Goal: Transaction & Acquisition: Purchase product/service

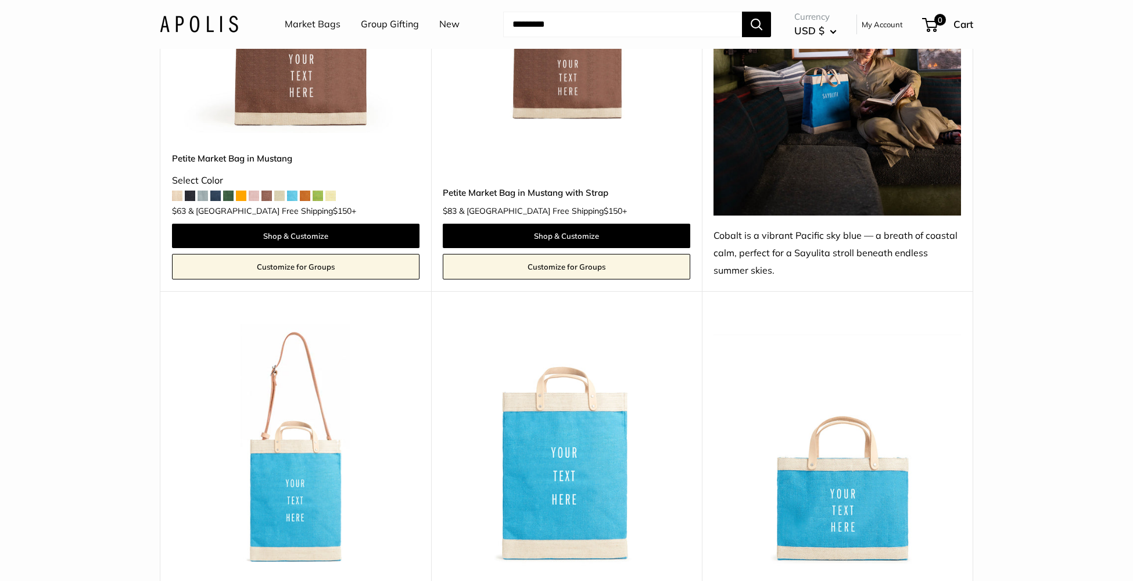
click at [313, 31] on link "Market Bags" at bounding box center [313, 24] width 56 height 17
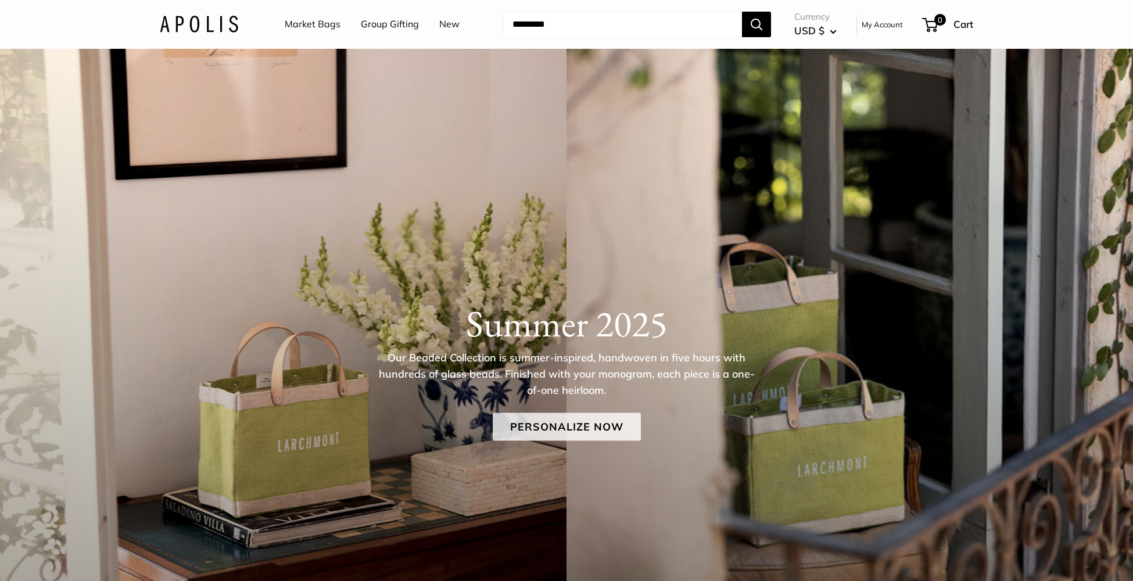
click at [568, 421] on link "Personalize Now" at bounding box center [567, 426] width 148 height 28
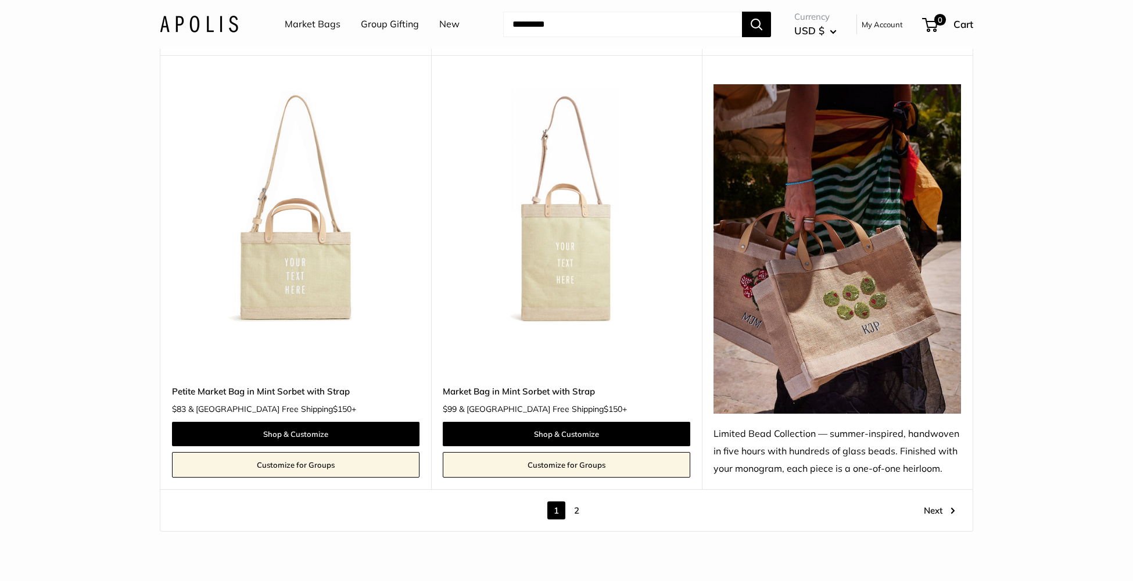
scroll to position [6937, 0]
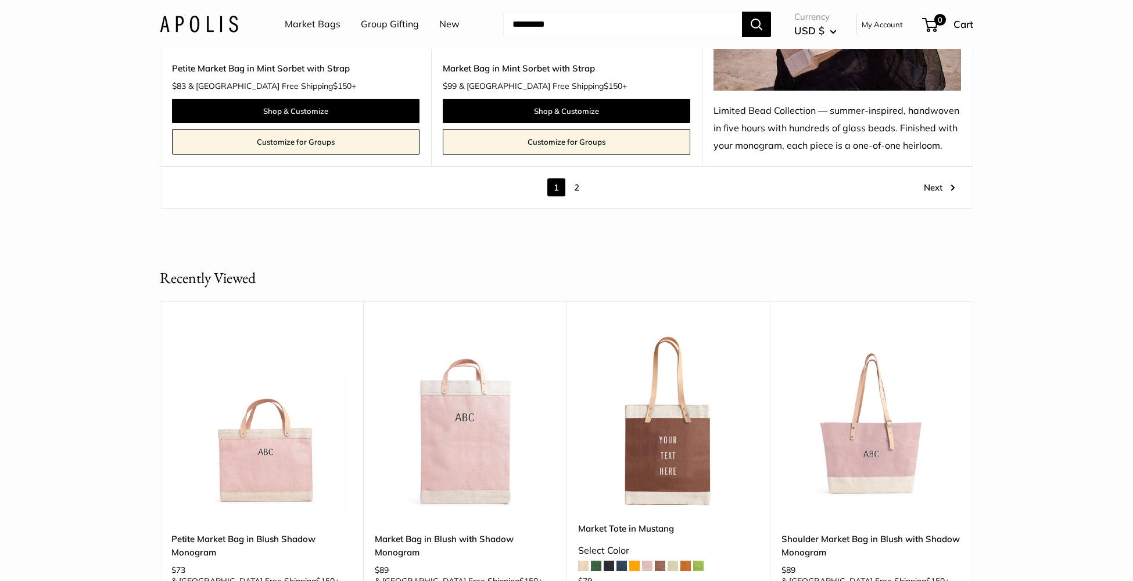
click at [576, 187] on link "2" at bounding box center [577, 187] width 18 height 18
